Goal: Use online tool/utility: Utilize a website feature to perform a specific function

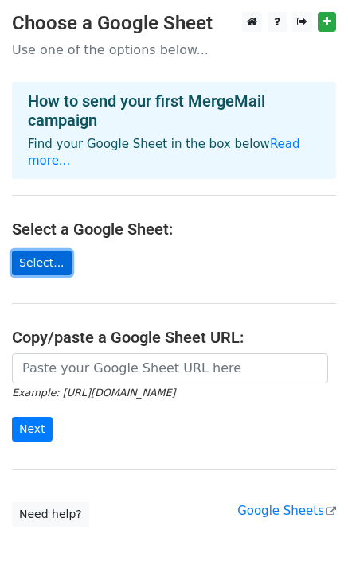
click at [37, 251] on link "Select..." at bounding box center [42, 263] width 60 height 25
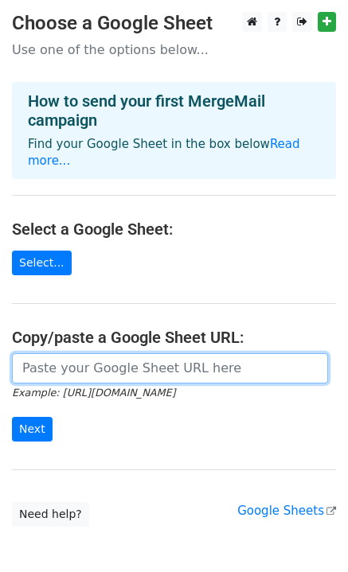
click at [95, 353] on input "url" at bounding box center [170, 368] width 316 height 30
paste input "https://docs.google.com/spreadsheets/d/1gvwSR5jTCQYV02Uuwde6DdrGj8GGf2A7t75NTju…"
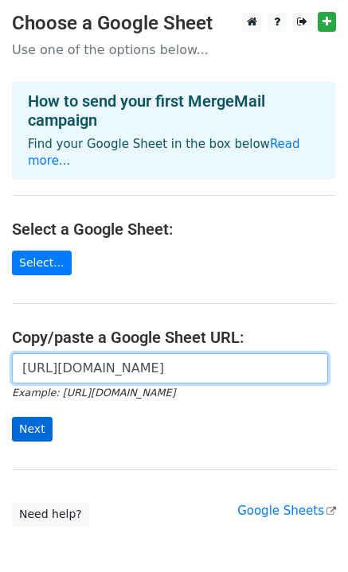
type input "https://docs.google.com/spreadsheets/d/1gvwSR5jTCQYV02Uuwde6DdrGj8GGf2A7t75NTju…"
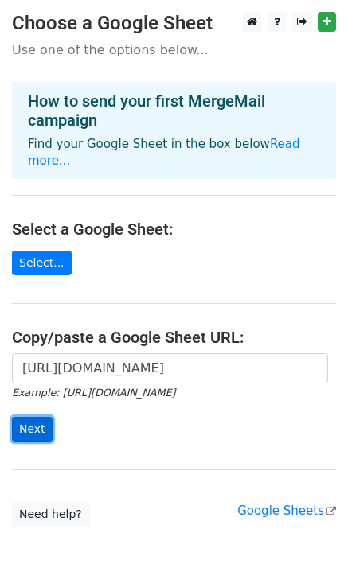
scroll to position [0, 0]
click at [35, 417] on input "Next" at bounding box center [32, 429] width 41 height 25
